Goal: Transaction & Acquisition: Purchase product/service

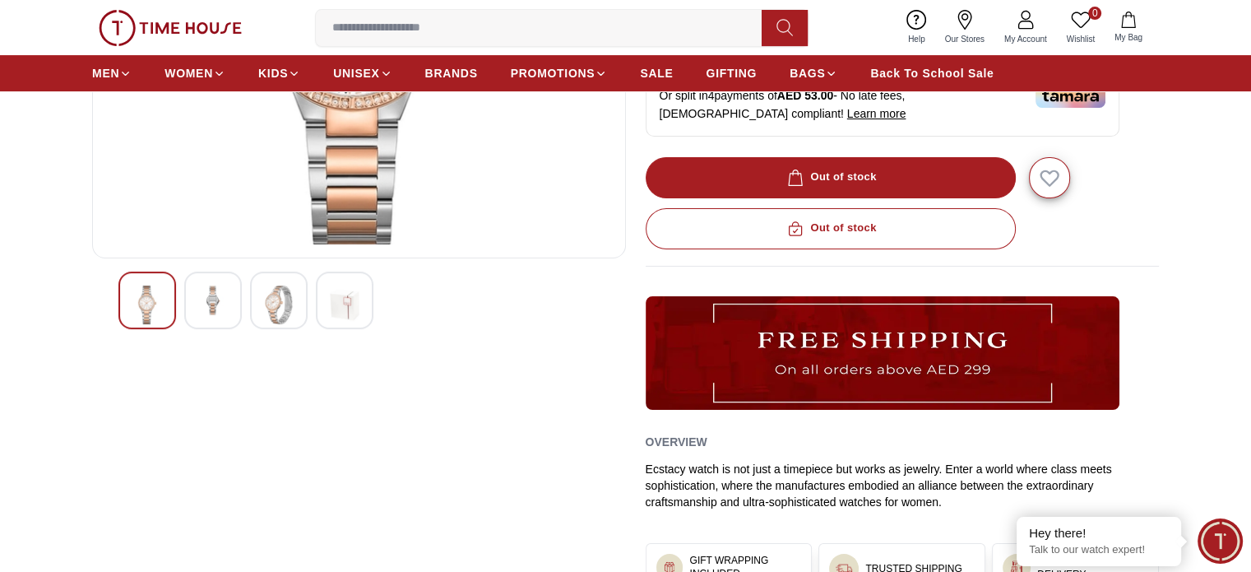
scroll to position [283, 0]
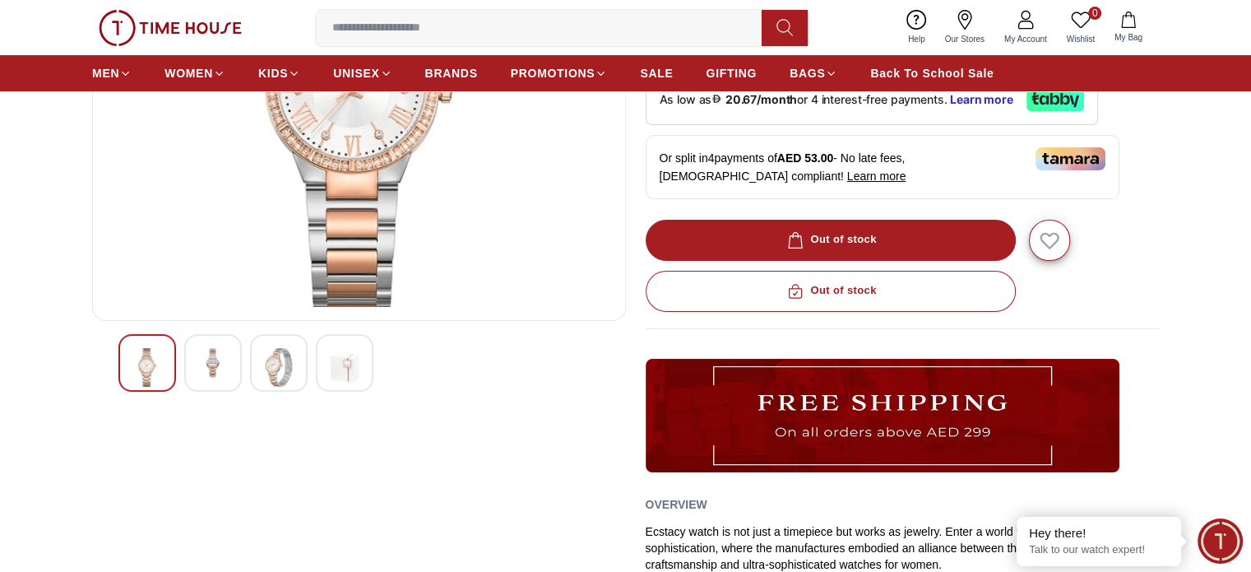
click at [360, 346] on div at bounding box center [345, 363] width 58 height 58
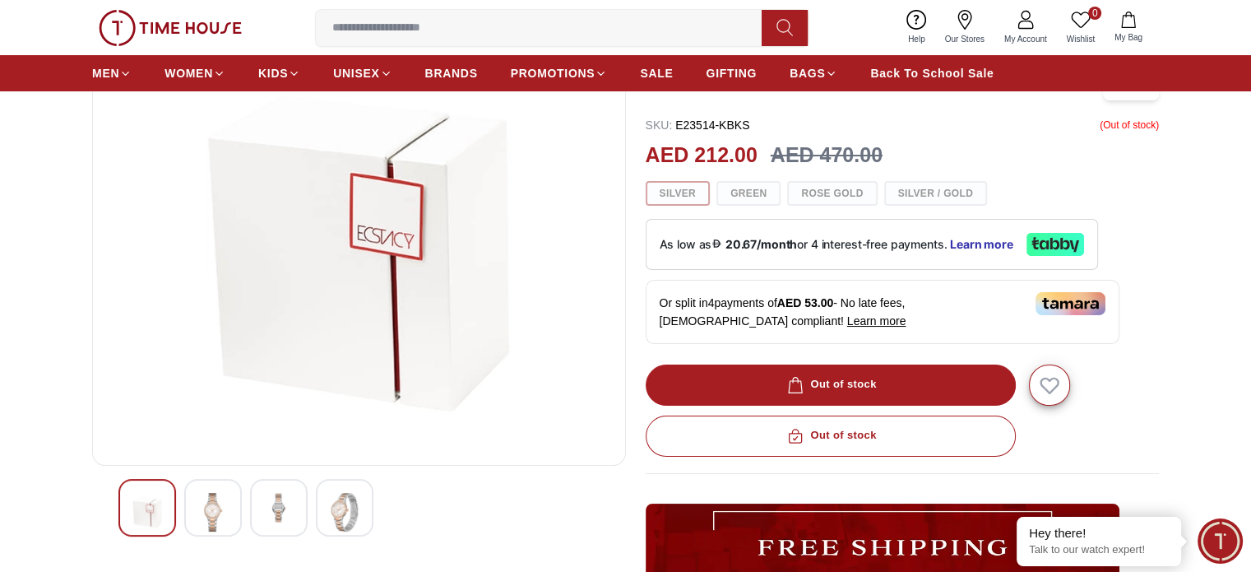
scroll to position [137, 0]
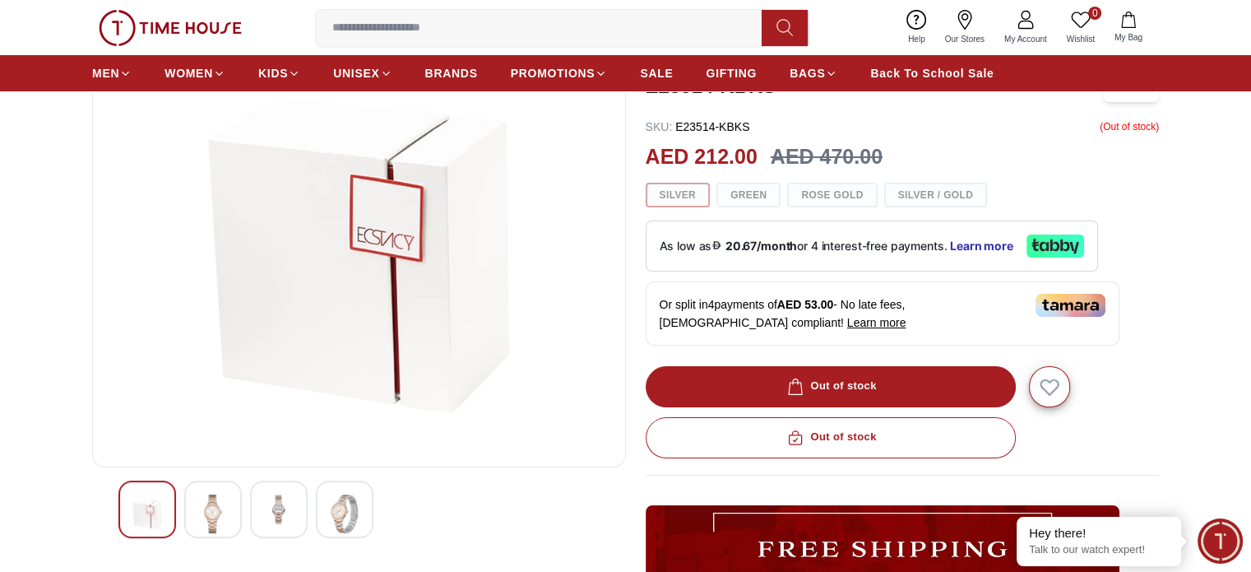
click at [293, 517] on img at bounding box center [279, 509] width 30 height 30
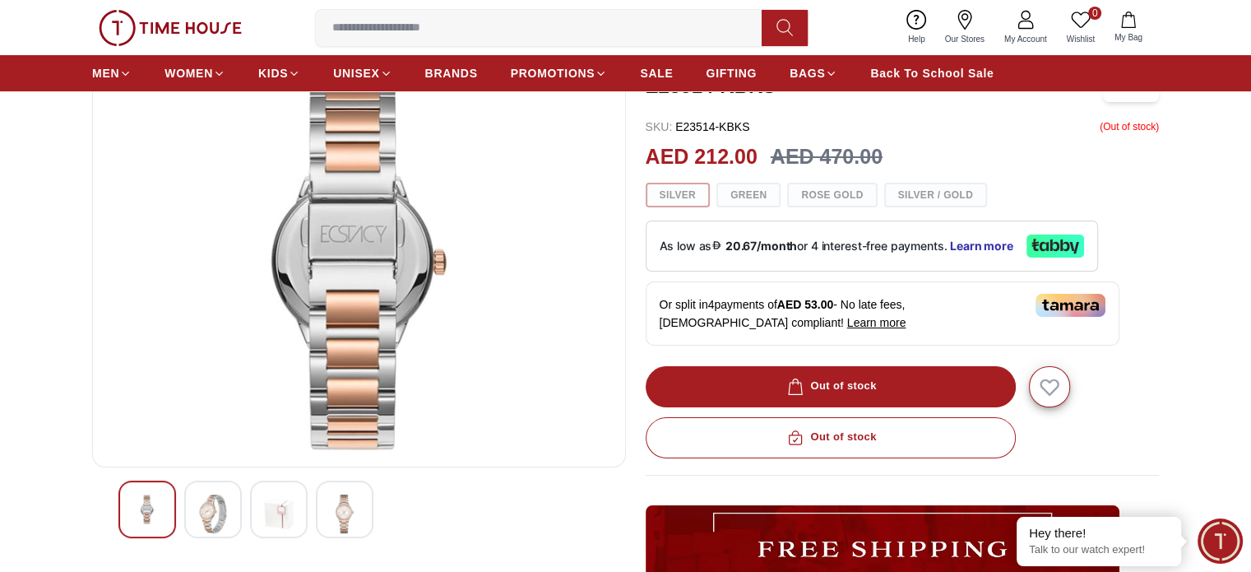
click at [221, 496] on img at bounding box center [213, 513] width 30 height 39
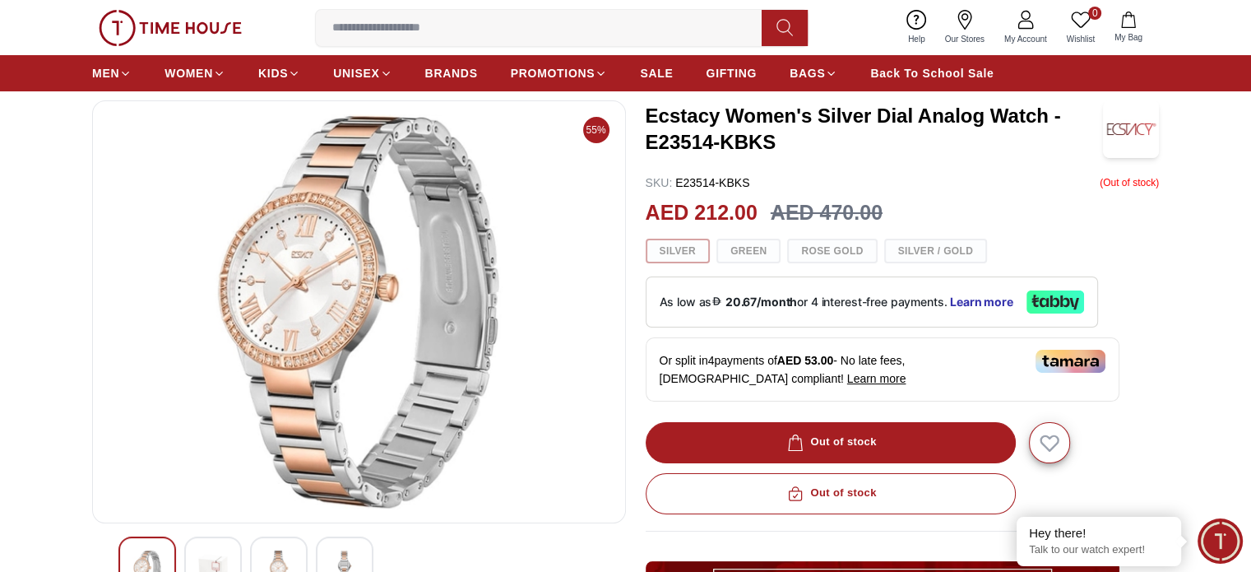
scroll to position [0, 0]
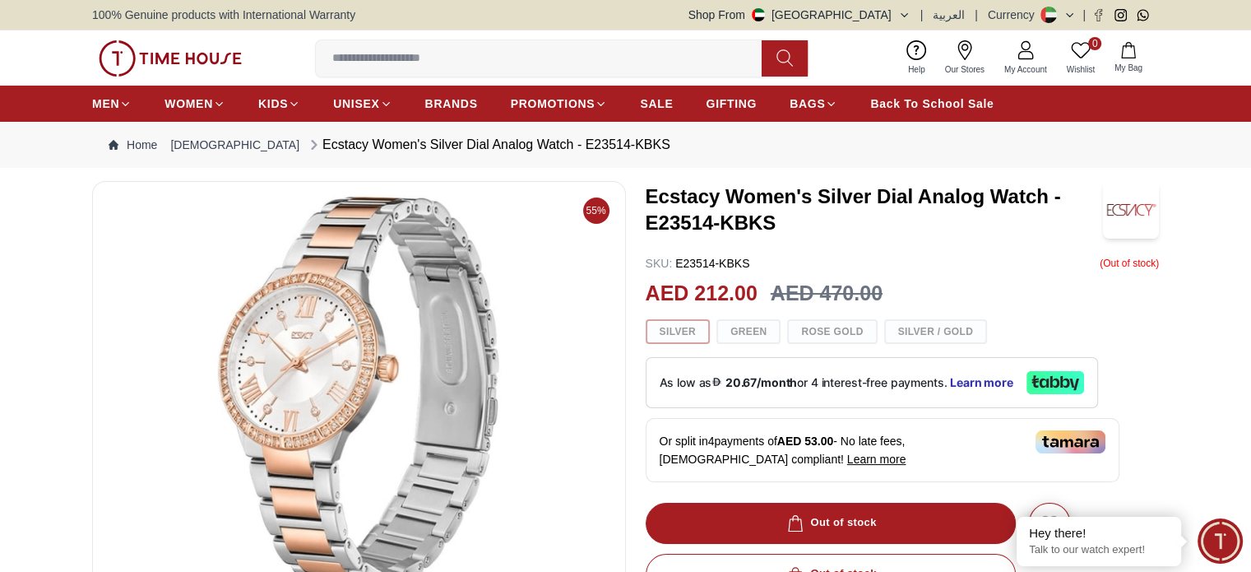
click at [405, 58] on input at bounding box center [545, 58] width 459 height 33
click at [821, 336] on div "Silver [PERSON_NAME] Gold Silver / Gold" at bounding box center [903, 331] width 514 height 25
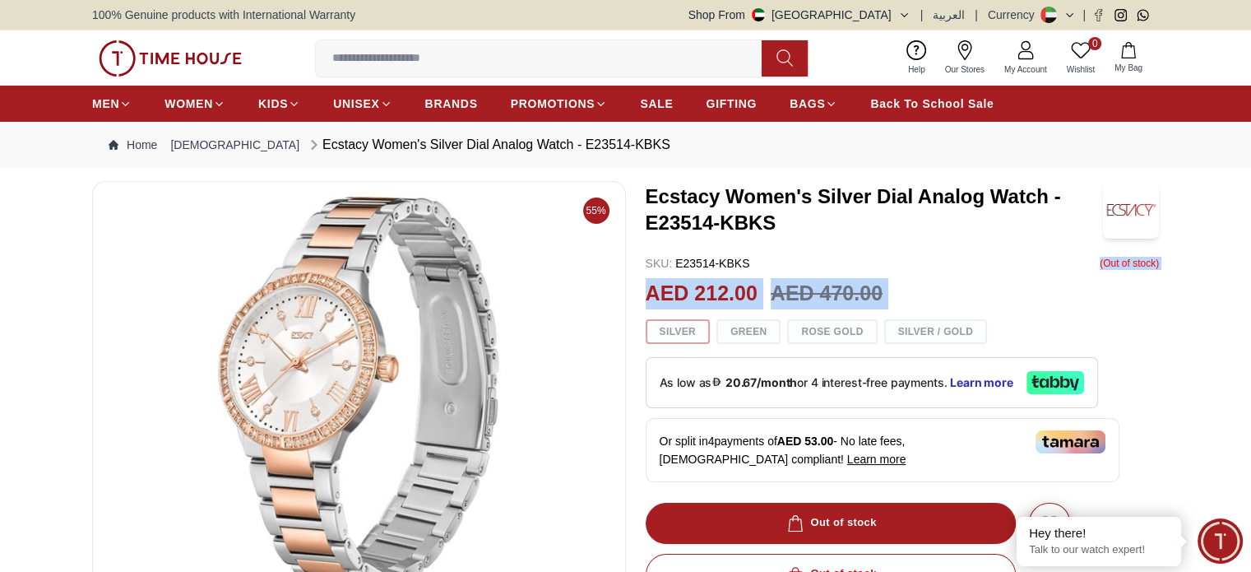
drag, startPoint x: 961, startPoint y: 259, endPoint x: 928, endPoint y: 330, distance: 78.0
click at [928, 330] on div "Silver [PERSON_NAME] Gold Silver / Gold" at bounding box center [903, 331] width 514 height 25
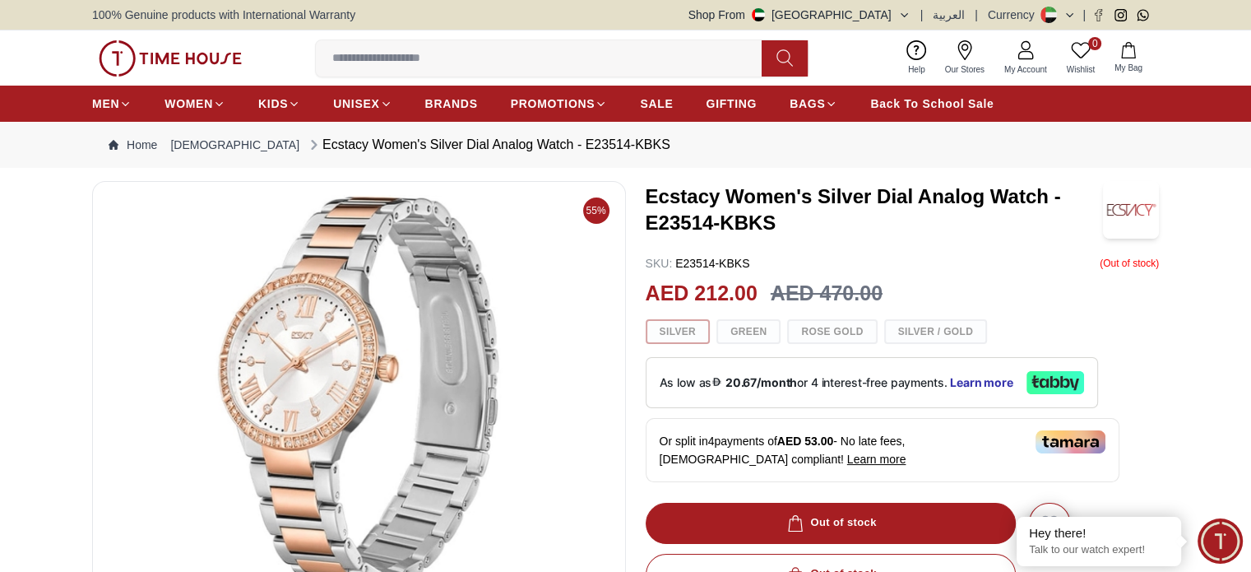
click at [485, 58] on input at bounding box center [545, 58] width 459 height 33
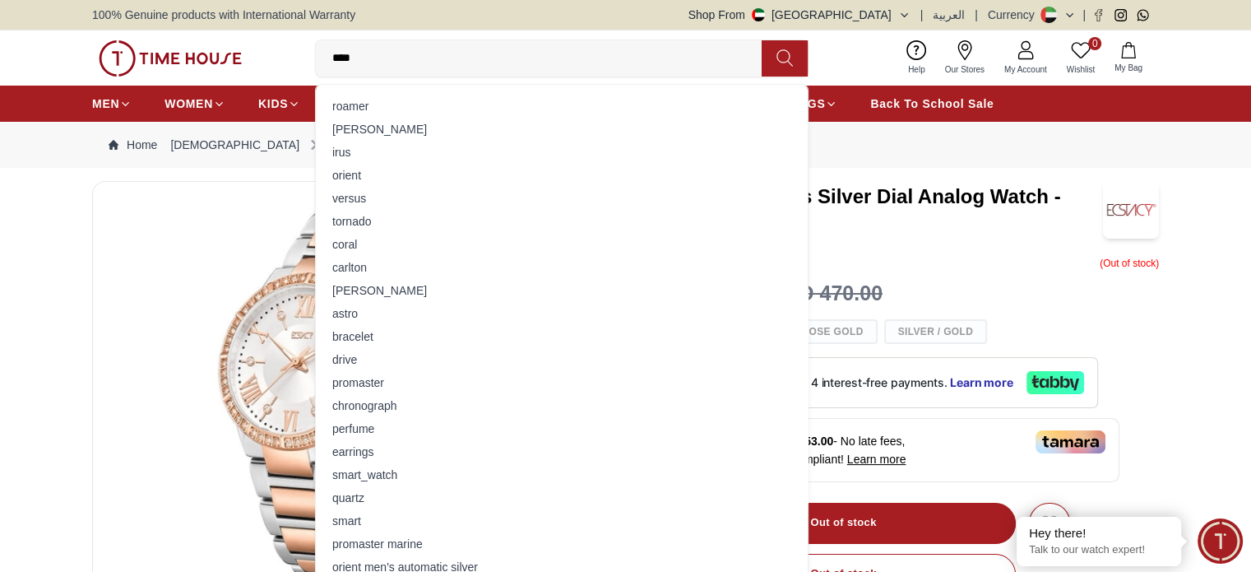
type input "*****"
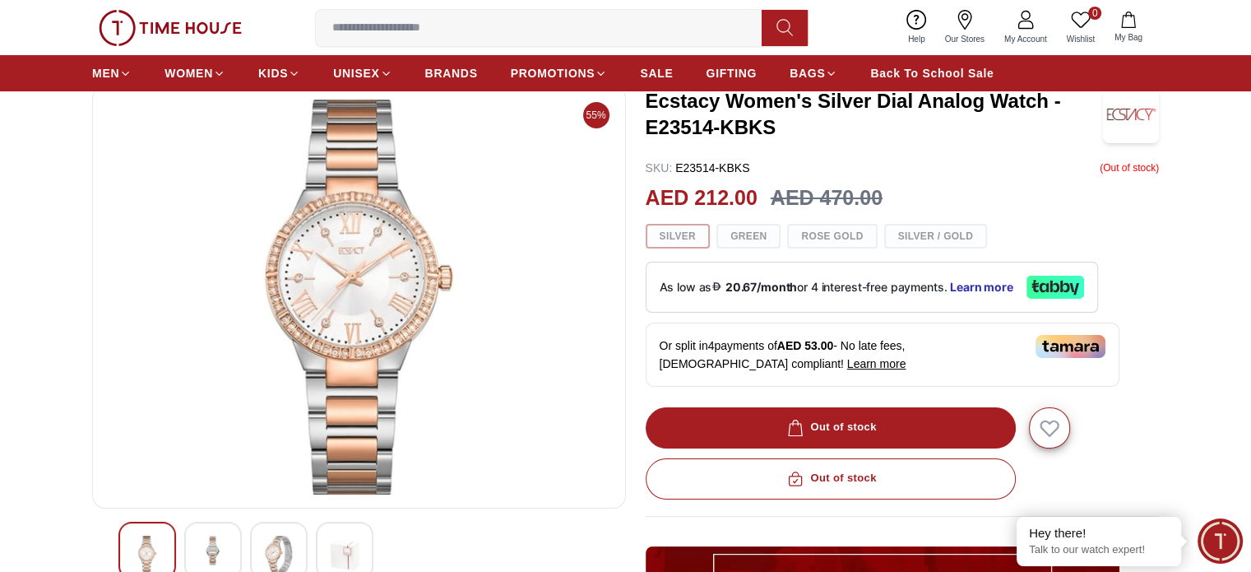
scroll to position [95, 0]
